Goal: Information Seeking & Learning: Learn about a topic

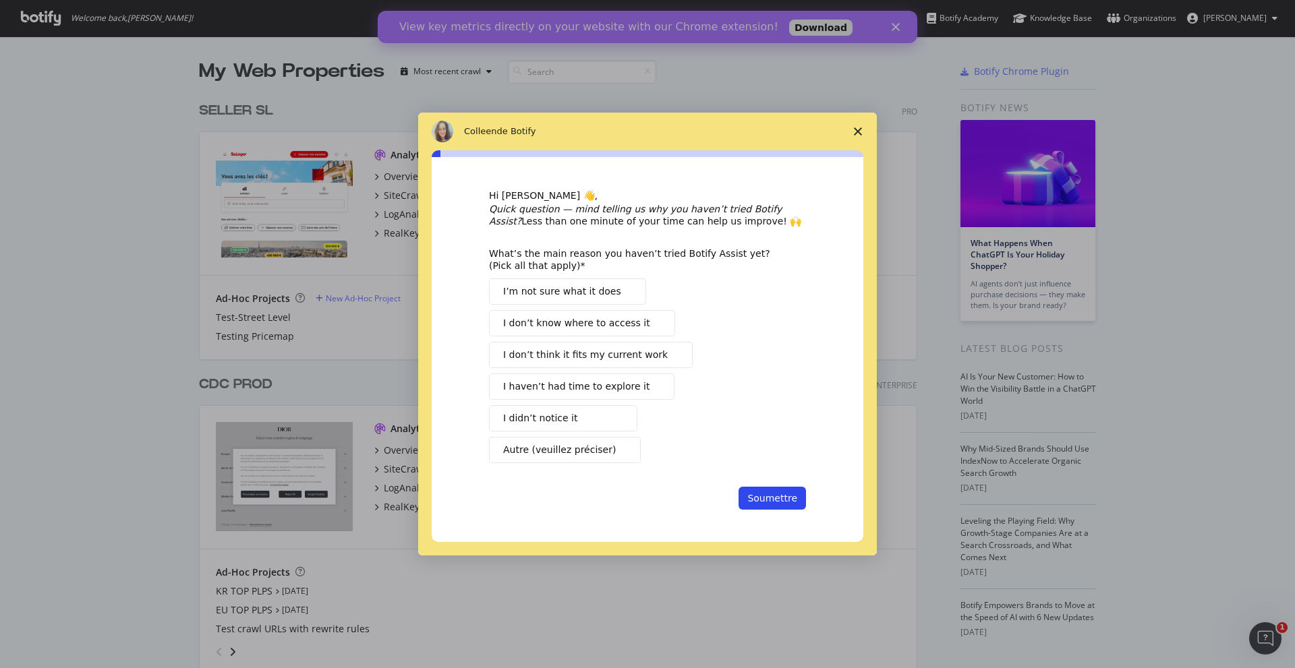
click at [861, 131] on icon "Fermer l'enquête" at bounding box center [858, 131] width 8 height 8
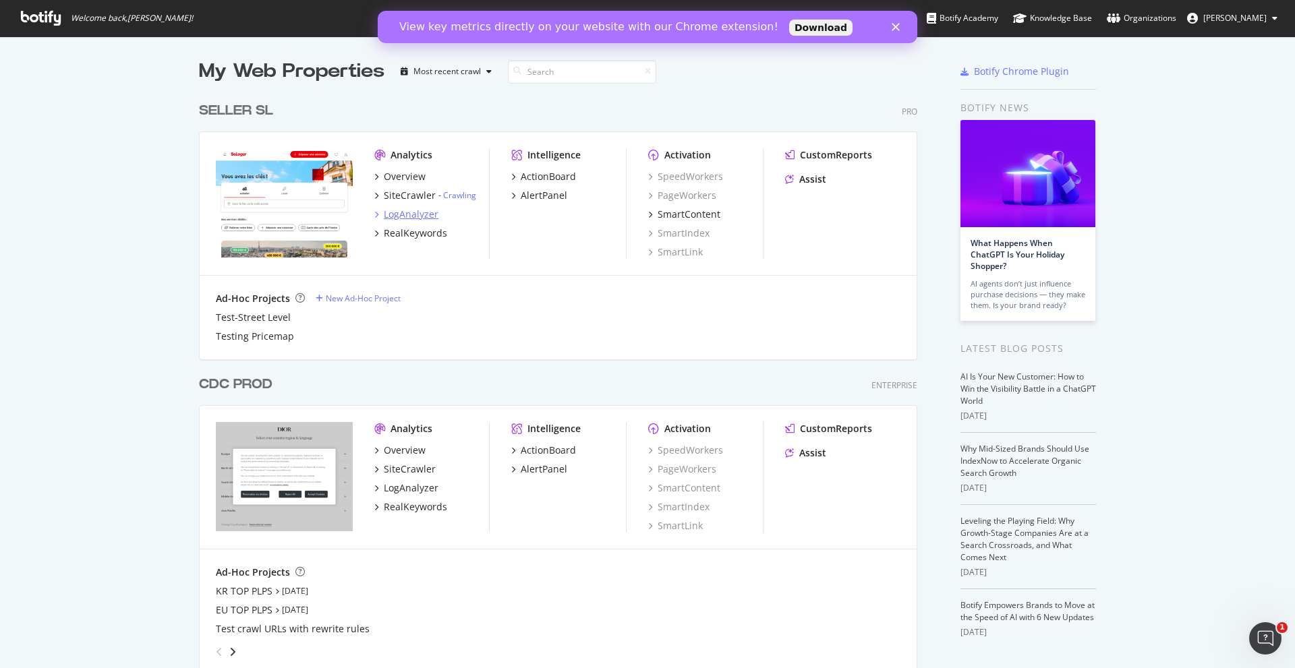
click at [428, 217] on div "LogAnalyzer" at bounding box center [411, 214] width 55 height 13
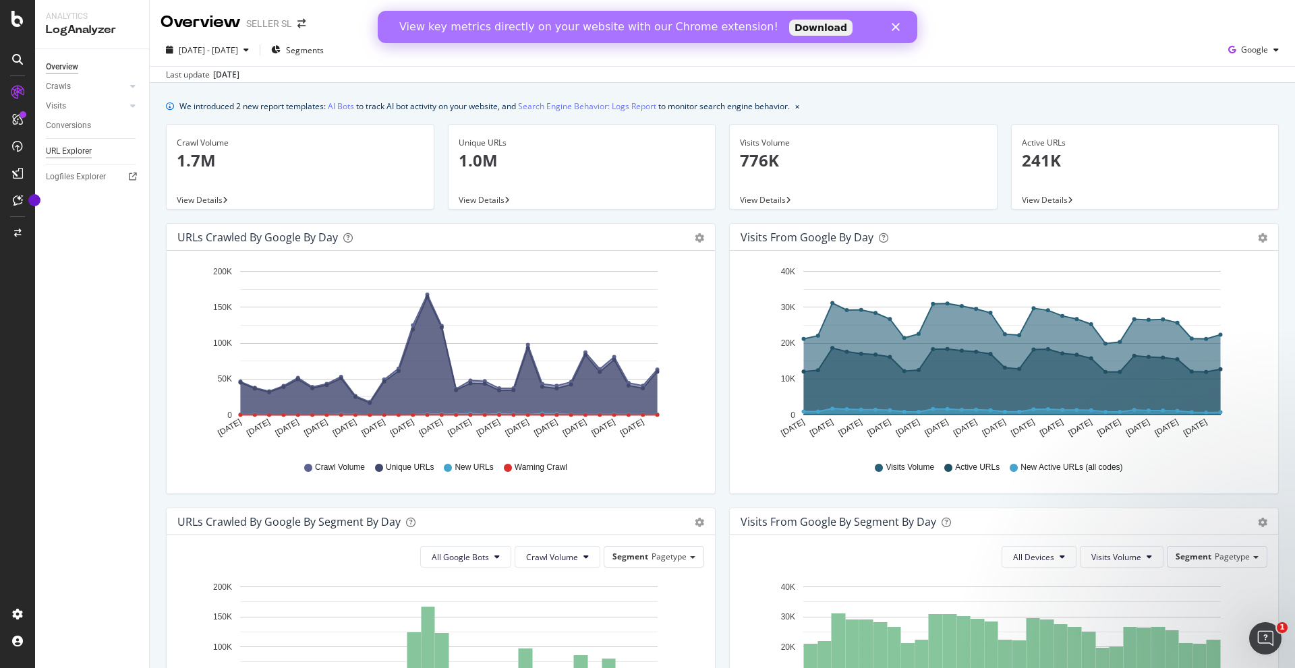
click at [77, 147] on div "URL Explorer" at bounding box center [69, 151] width 46 height 14
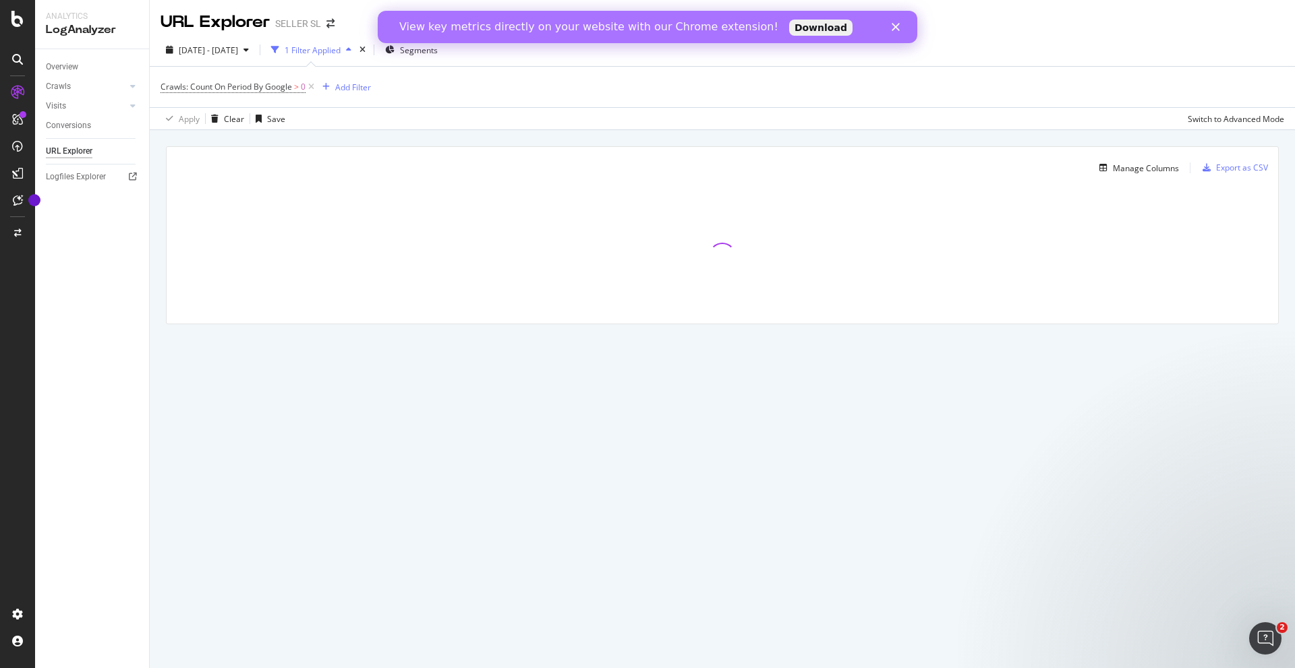
click at [895, 27] on polygon "Fermer" at bounding box center [896, 27] width 8 height 8
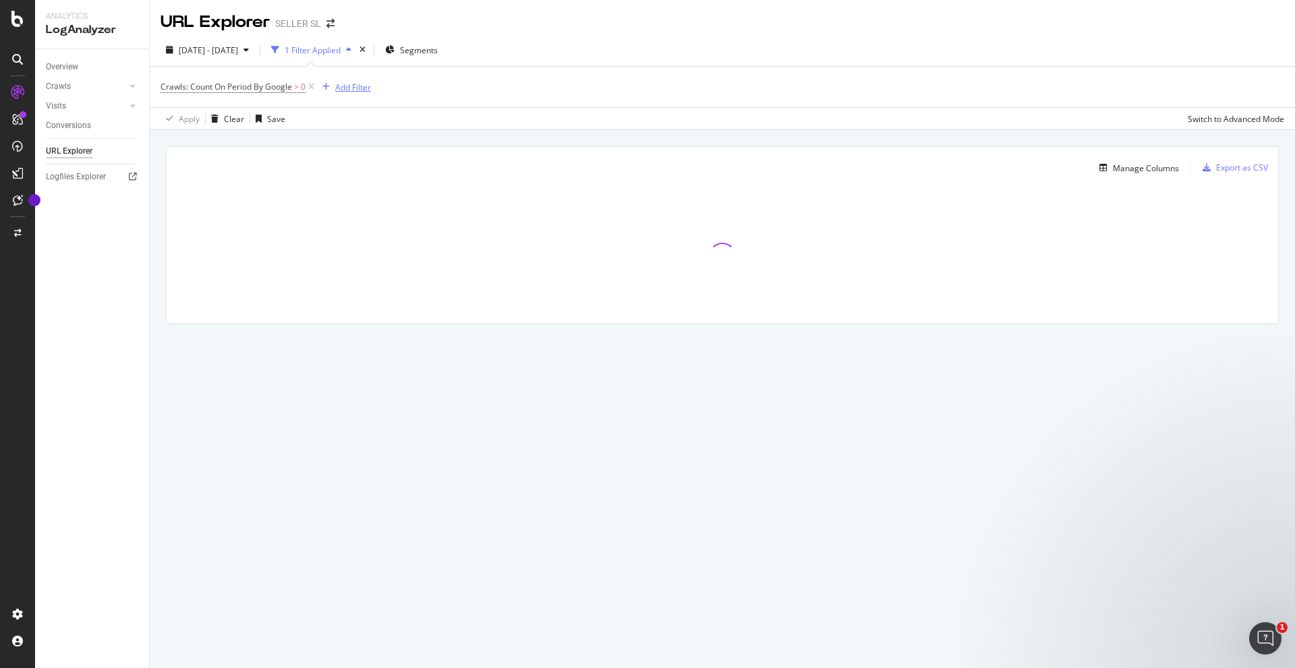
click at [356, 87] on div "Add Filter" at bounding box center [353, 87] width 36 height 11
click at [352, 183] on span "URLs (Logs)" at bounding box center [359, 181] width 44 height 11
click at [351, 246] on span "Crawls" at bounding box center [358, 243] width 26 height 11
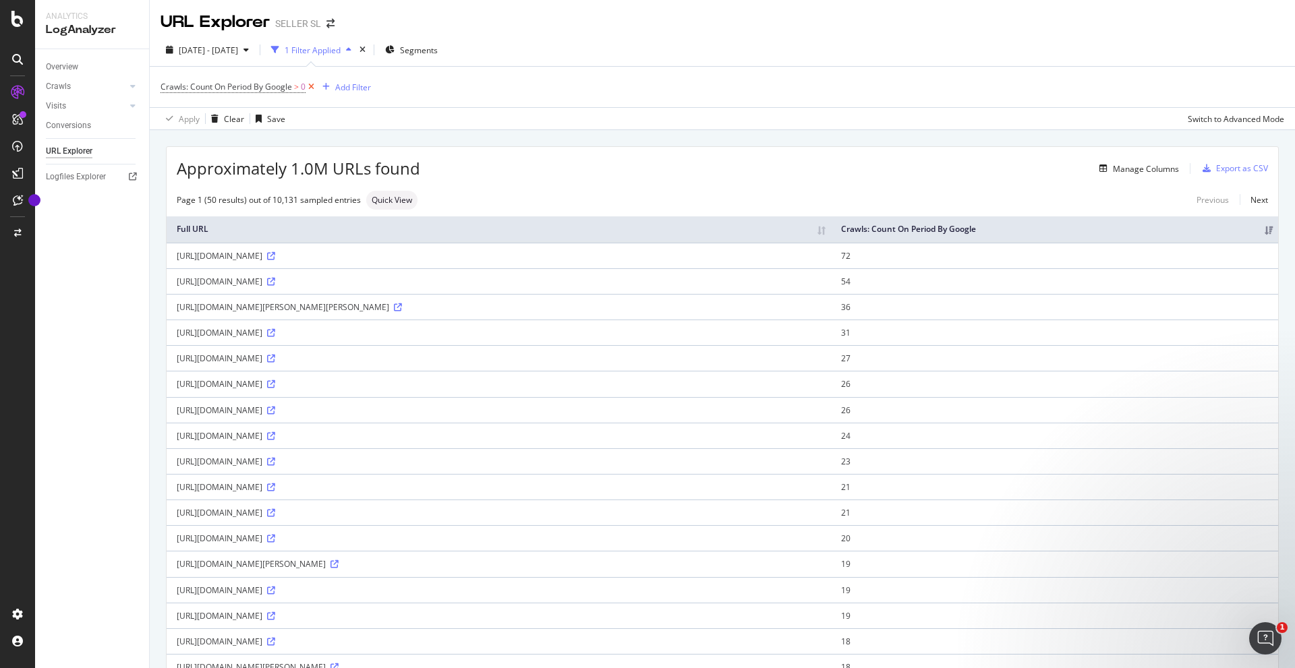
click at [310, 82] on icon at bounding box center [311, 86] width 11 height 13
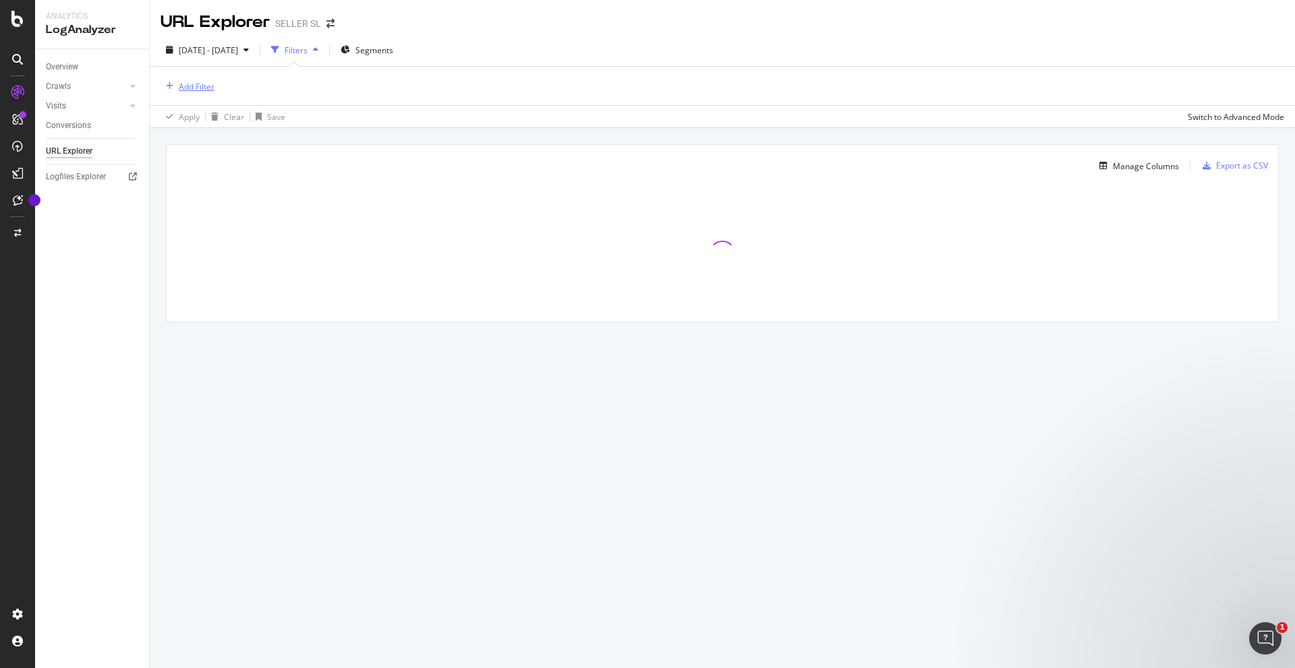
click at [196, 87] on div "Add Filter" at bounding box center [197, 86] width 36 height 11
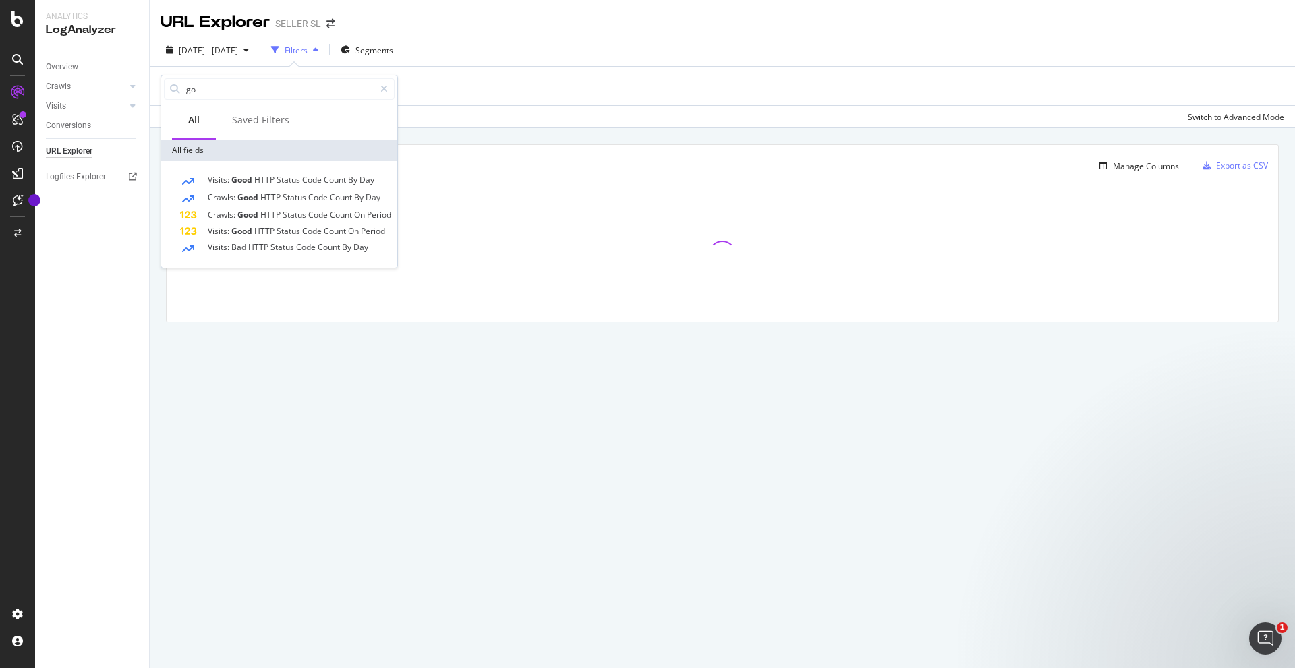
type input "g"
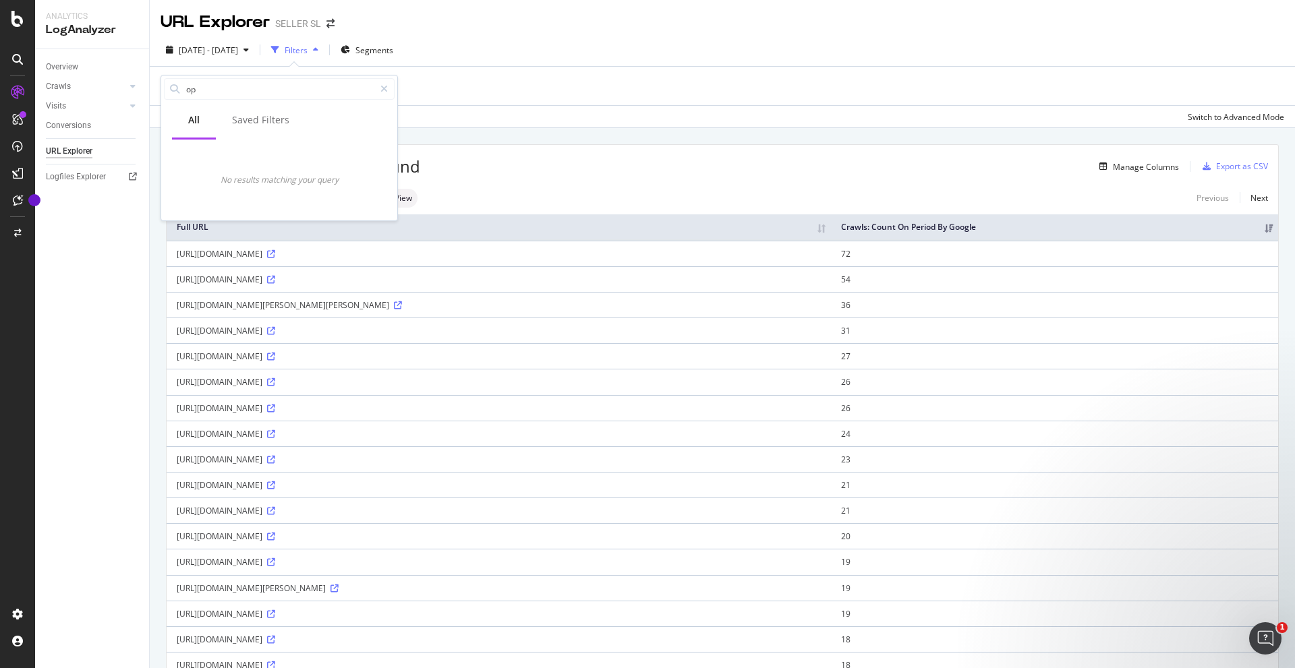
type input "o"
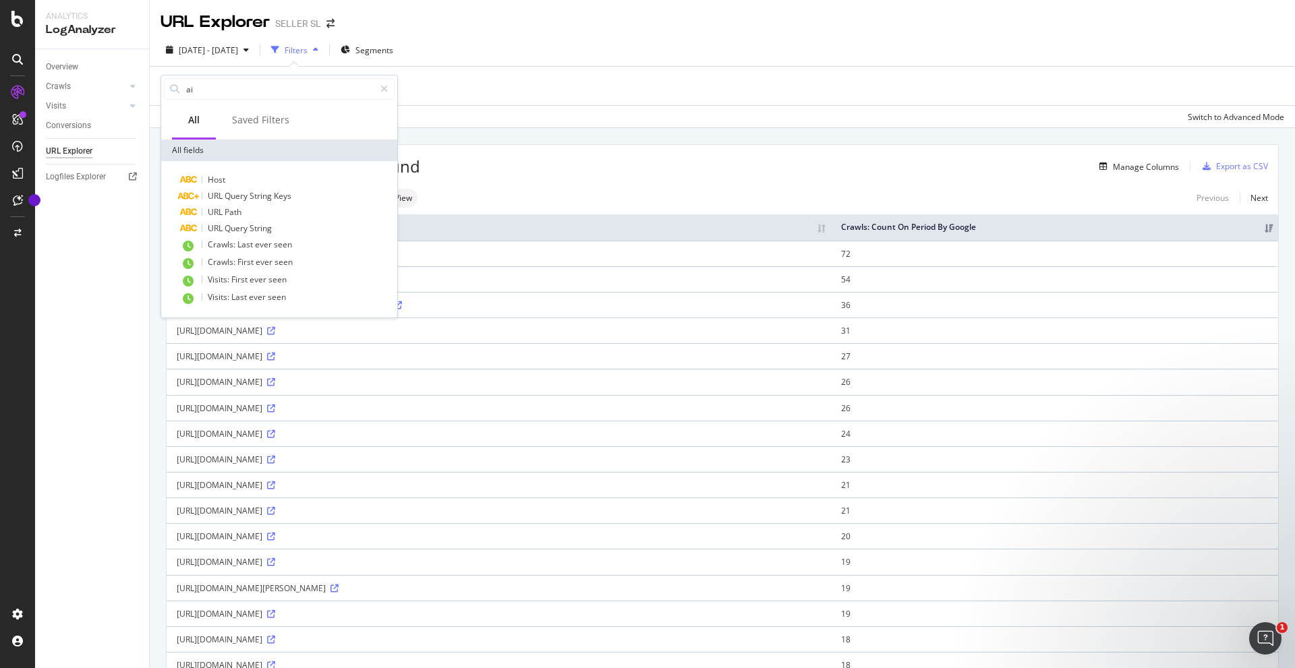
type input "a"
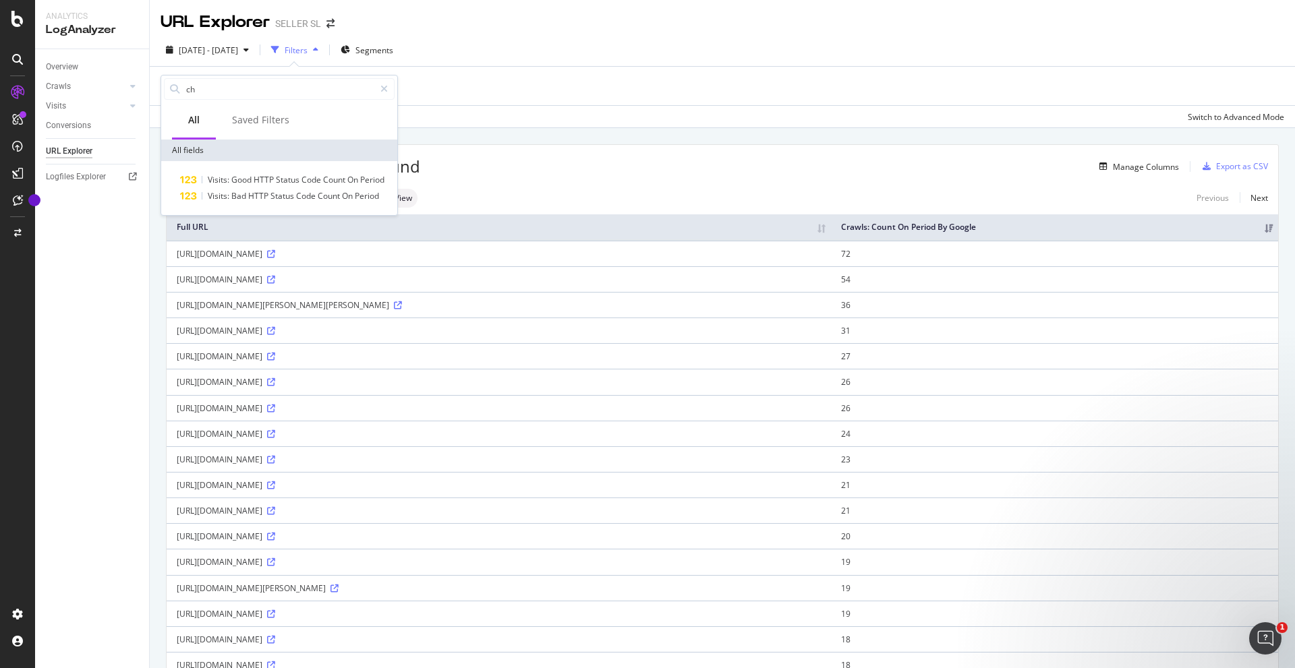
type input "c"
click at [1197, 124] on div "Switch to Advanced Mode" at bounding box center [1236, 117] width 96 height 20
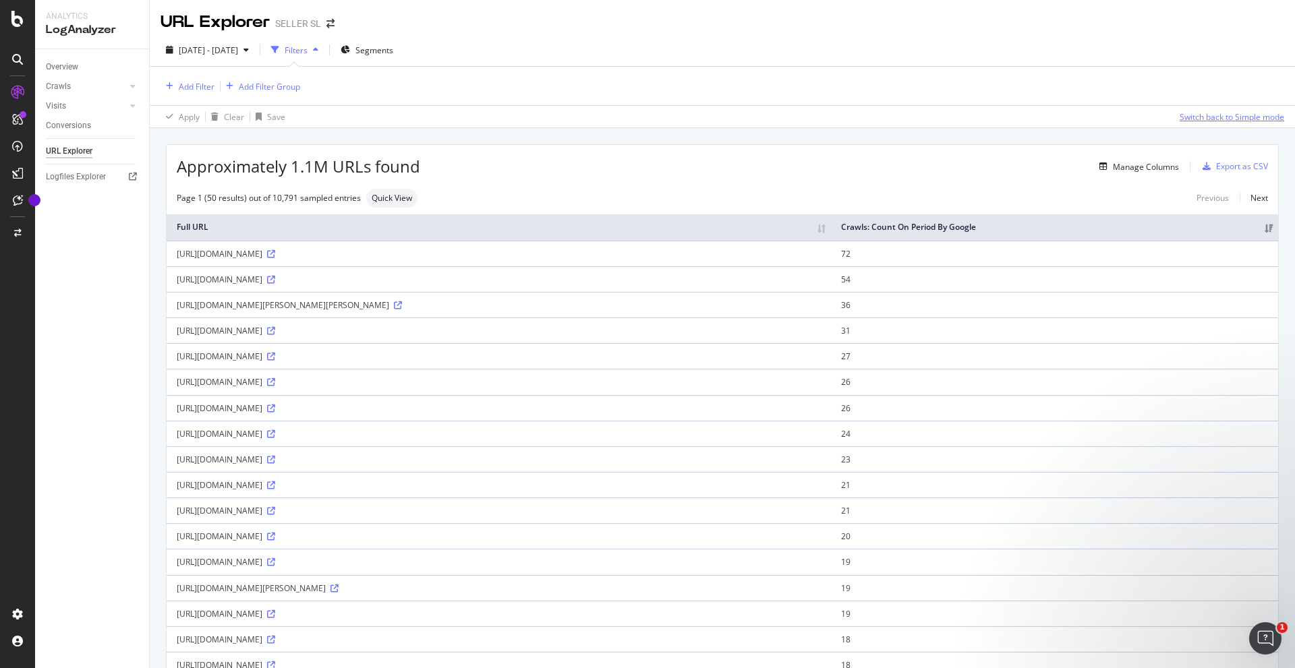
click at [1207, 120] on div "Switch back to Simple mode" at bounding box center [1232, 116] width 105 height 11
click at [1207, 120] on div "Switch to Advanced Mode" at bounding box center [1236, 116] width 96 height 11
click at [88, 149] on div "SiteCrawler" at bounding box center [74, 151] width 48 height 13
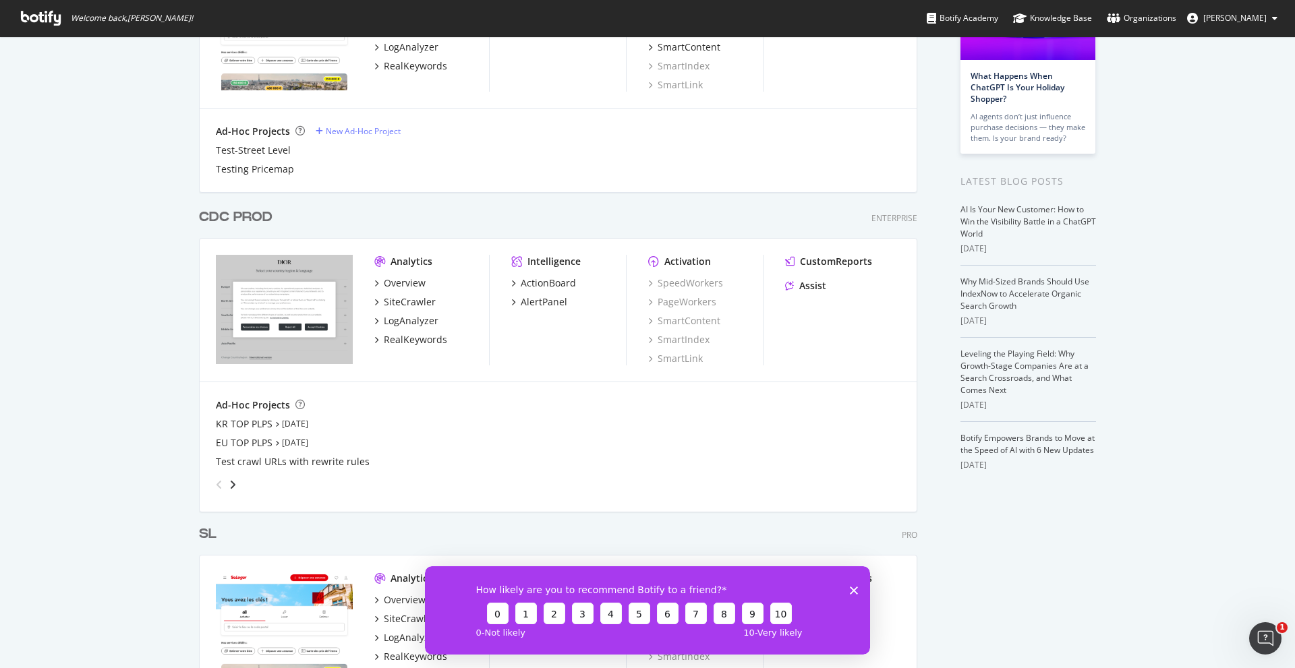
scroll to position [135, 0]
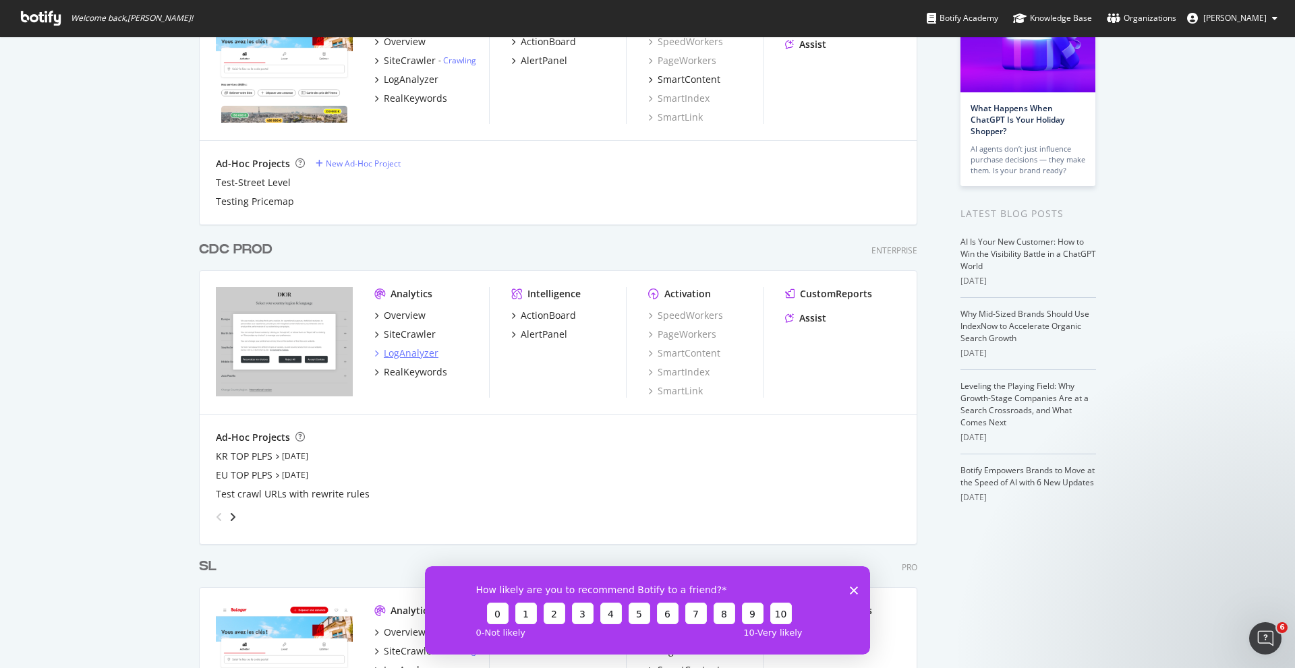
click at [408, 354] on div "LogAnalyzer" at bounding box center [411, 353] width 55 height 13
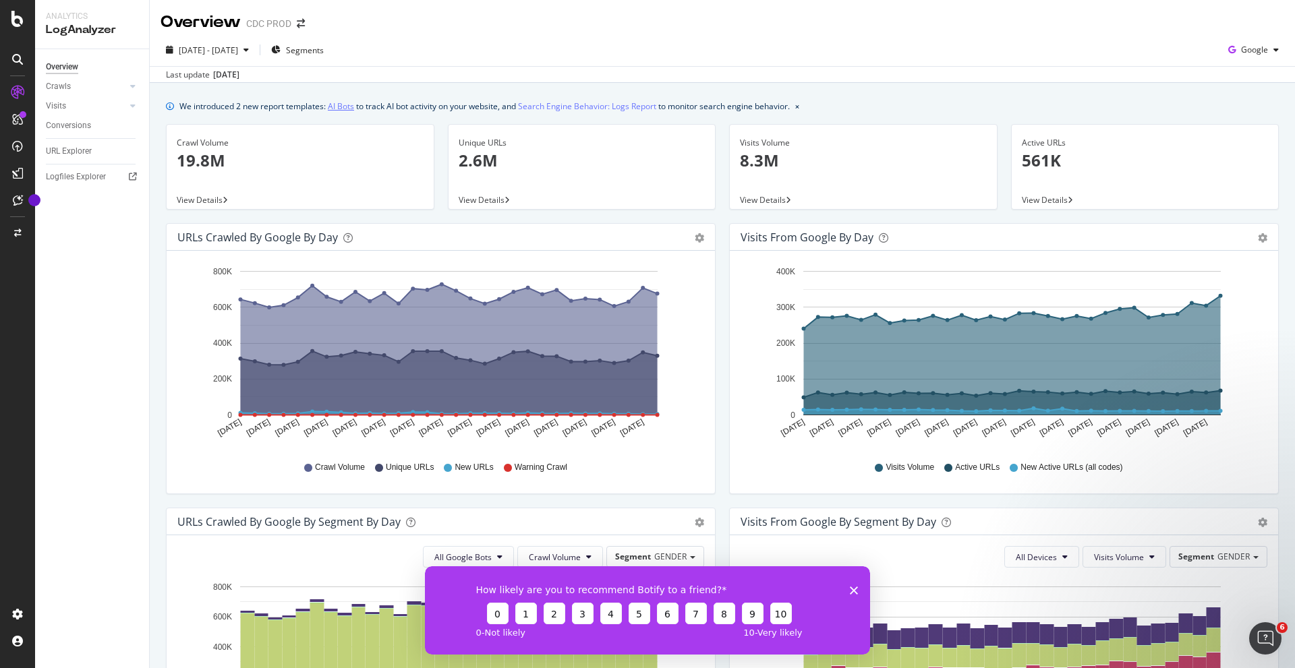
click at [347, 111] on link "AI Bots" at bounding box center [341, 106] width 26 height 14
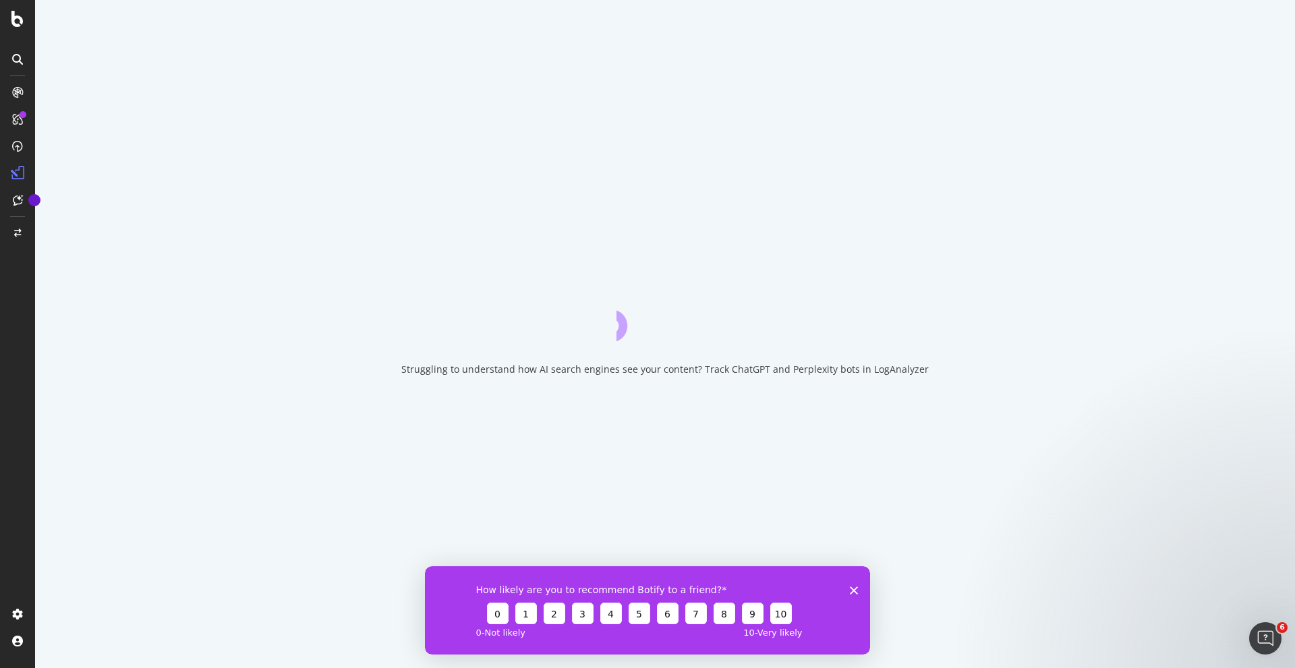
click at [854, 591] on icon "Fermer l'enquête" at bounding box center [854, 590] width 8 height 8
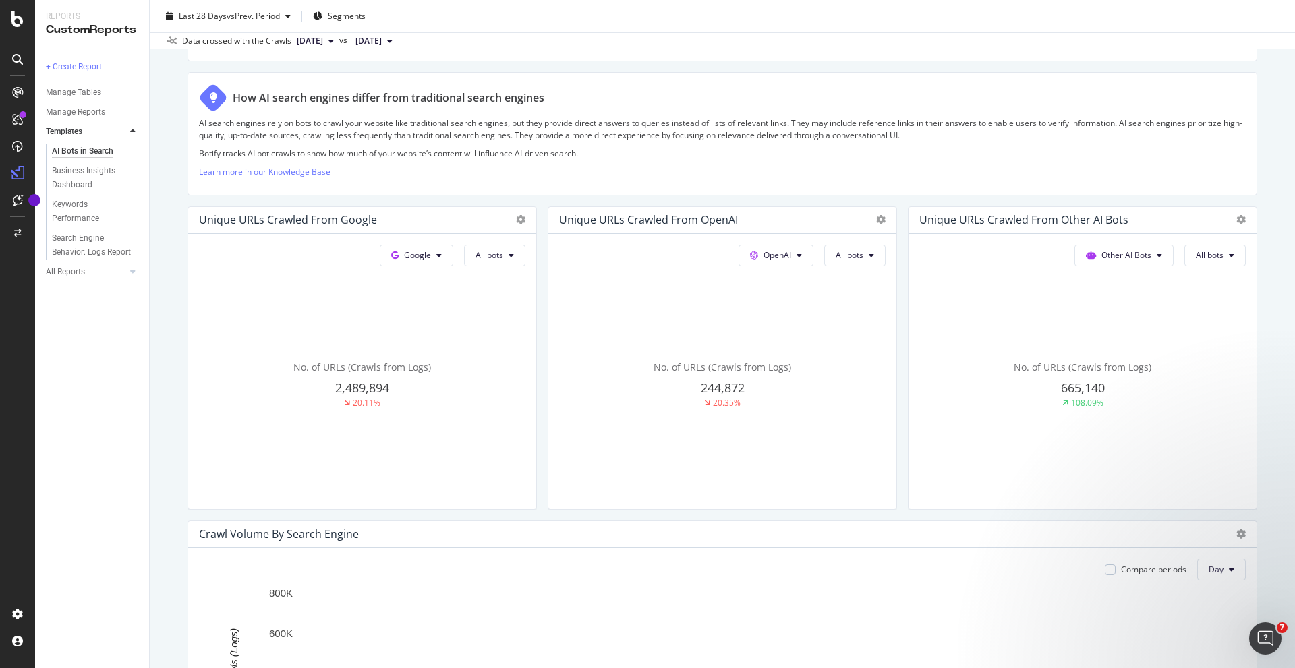
scroll to position [168, 0]
